Goal: Navigation & Orientation: Find specific page/section

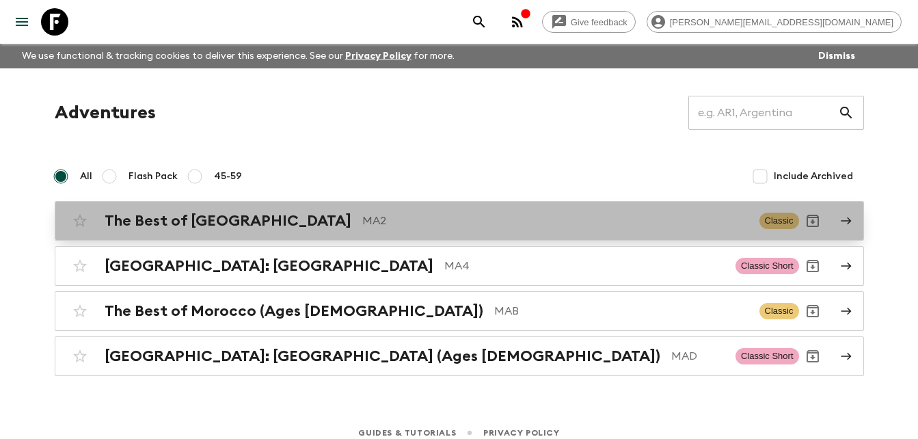
click at [259, 226] on div "The Best of [GEOGRAPHIC_DATA] MA2" at bounding box center [427, 221] width 644 height 18
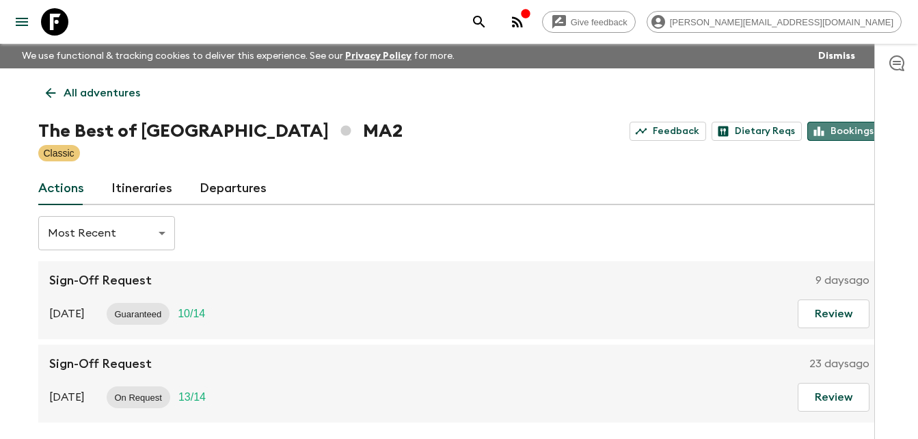
click at [846, 134] on link "Bookings" at bounding box center [843, 131] width 73 height 19
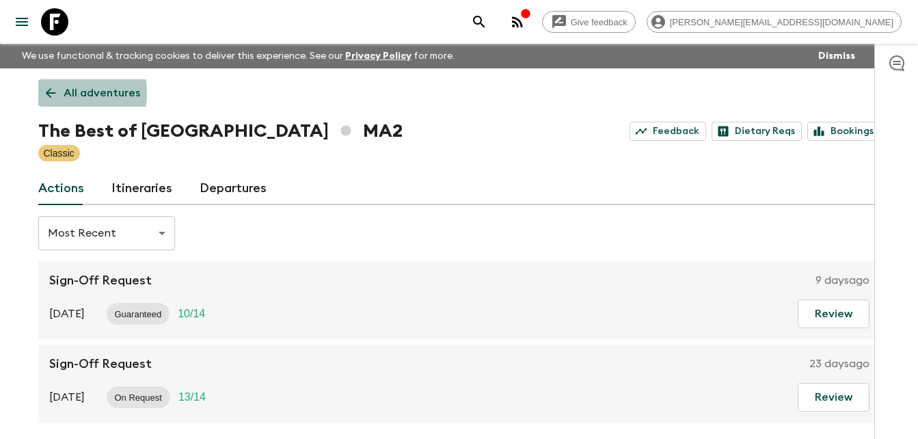
click at [43, 93] on icon at bounding box center [50, 92] width 15 height 15
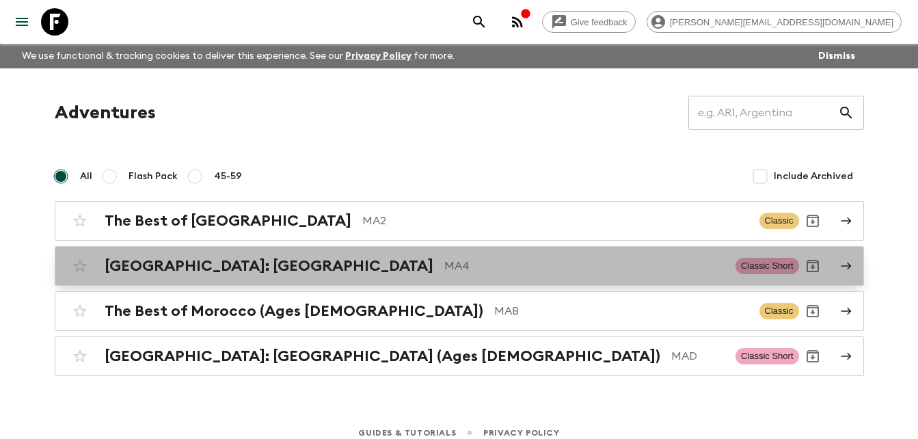
click at [240, 269] on h2 "[GEOGRAPHIC_DATA]: [GEOGRAPHIC_DATA]" at bounding box center [269, 266] width 329 height 18
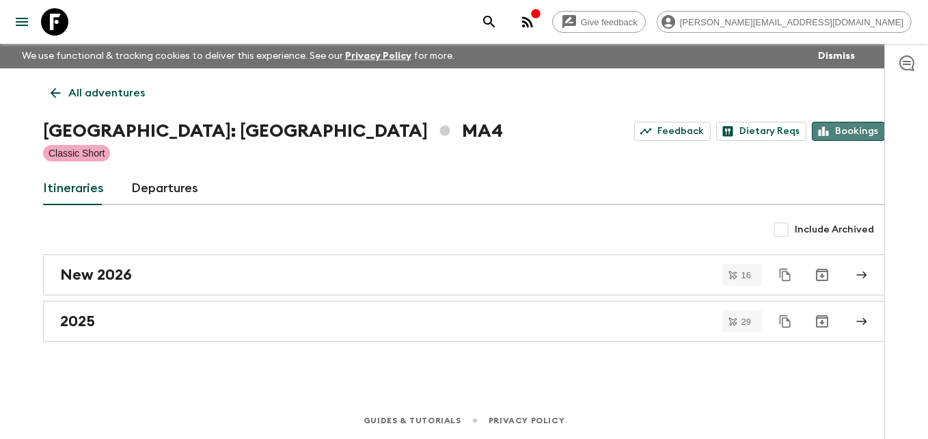
click at [858, 130] on link "Bookings" at bounding box center [848, 131] width 73 height 19
